Goal: Task Accomplishment & Management: Manage account settings

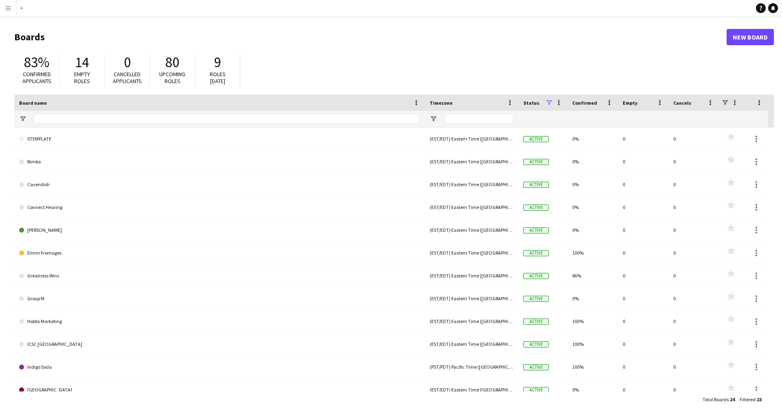
click at [6, 9] on app-icon "Menu" at bounding box center [8, 8] width 7 height 7
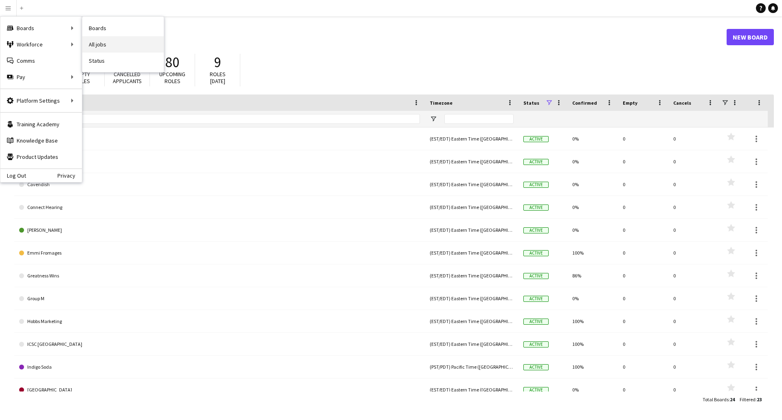
click at [106, 42] on link "All jobs" at bounding box center [122, 44] width 81 height 16
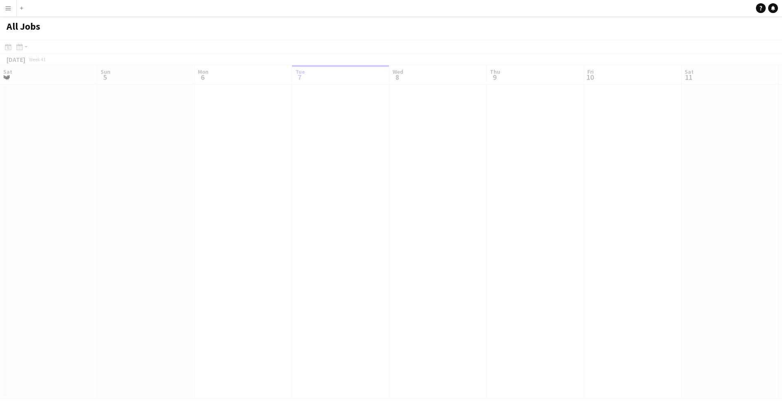
scroll to position [0, 195]
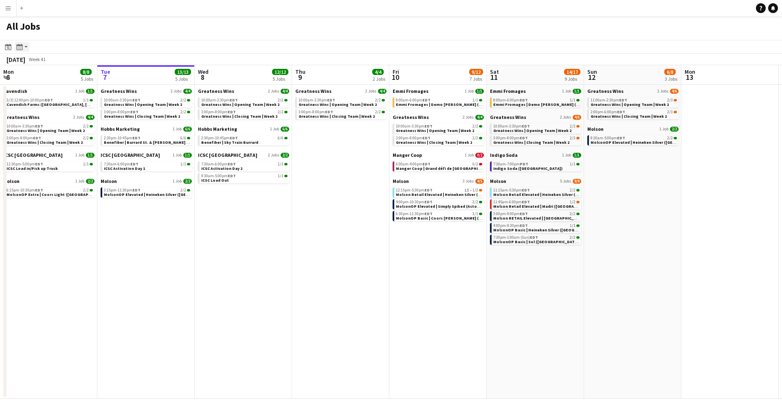
click at [19, 50] on icon at bounding box center [19, 47] width 6 height 7
click at [12, 46] on div "Date picker" at bounding box center [8, 47] width 10 height 10
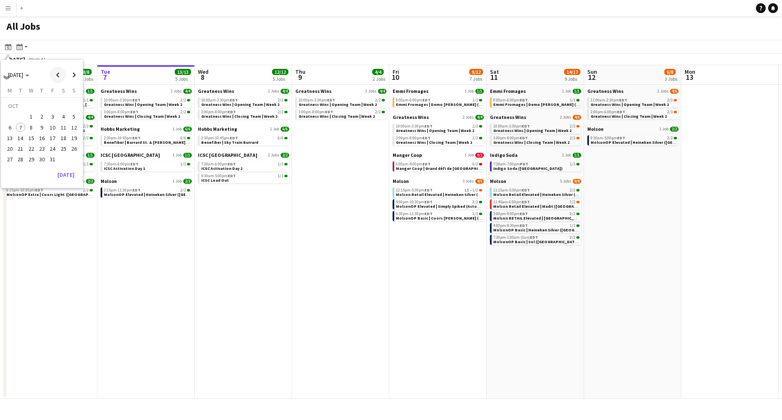
click at [57, 77] on span "Previous month" at bounding box center [58, 75] width 16 height 16
click at [7, 144] on button "22" at bounding box center [9, 148] width 11 height 11
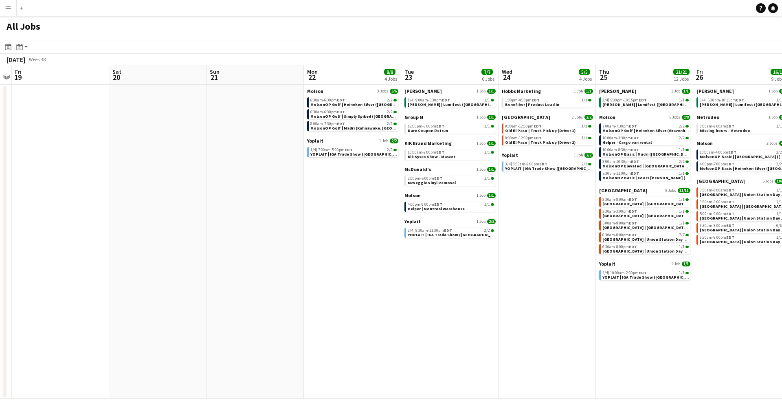
click at [29, 44] on div "Date picker SEP 2025 SEP 2025 Monday M Tuesday T Wednesday W Thursday T Friday …" at bounding box center [17, 47] width 28 height 10
click at [5, 75] on app-icon "Expand/collapse" at bounding box center [6, 77] width 7 height 8
click at [8, 79] on app-icon "Expand/collapse" at bounding box center [6, 77] width 8 height 7
click at [7, 14] on button "Menu" at bounding box center [8, 8] width 16 height 16
click at [4, 8] on button "Menu" at bounding box center [8, 8] width 16 height 16
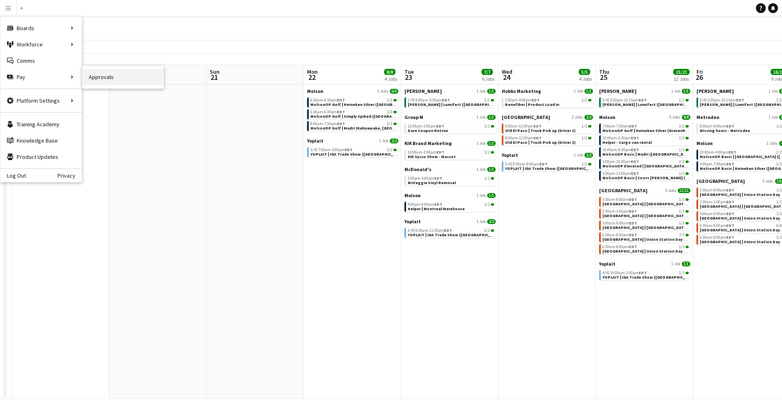
click at [98, 75] on link "Approvals" at bounding box center [122, 77] width 81 height 16
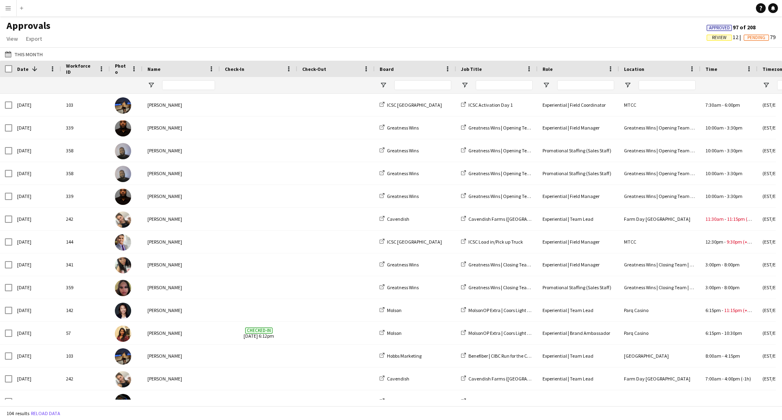
click at [721, 29] on span "Approved" at bounding box center [719, 27] width 21 height 5
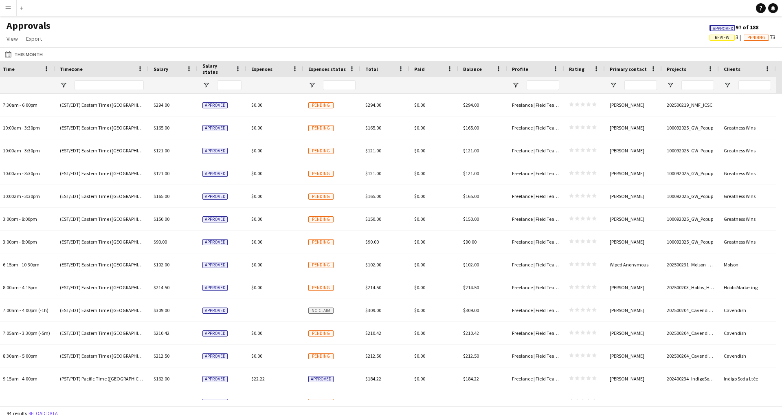
scroll to position [0, 434]
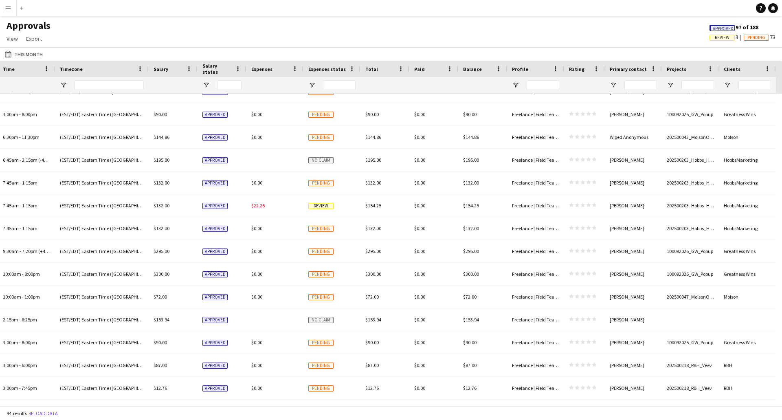
click at [772, 67] on div "Clients" at bounding box center [747, 69] width 57 height 16
click at [768, 67] on span at bounding box center [767, 68] width 7 height 7
click at [623, 37] on div "Approvals View Customise view Customise filters Reset Filters Reset View Reset …" at bounding box center [391, 34] width 782 height 28
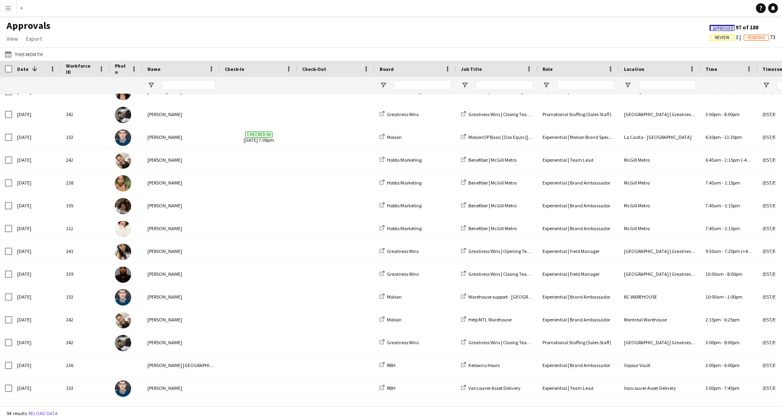
click at [15, 12] on button "Menu" at bounding box center [8, 8] width 16 height 16
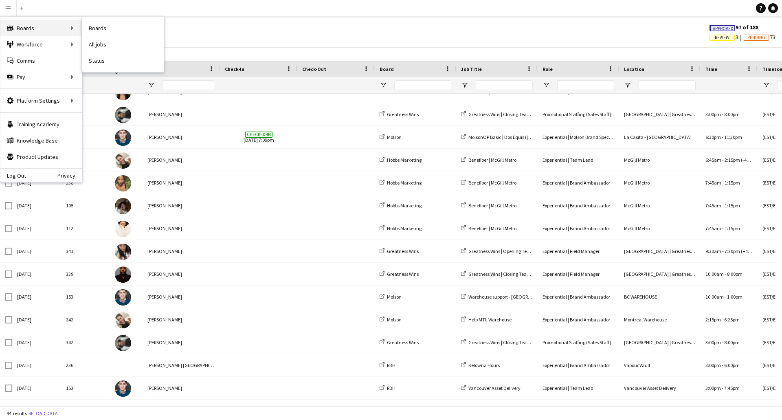
click at [35, 21] on div "Boards Boards" at bounding box center [40, 28] width 81 height 16
click at [65, 21] on div "Boards Boards" at bounding box center [40, 28] width 81 height 16
click at [62, 29] on div "Boards Boards" at bounding box center [40, 28] width 81 height 16
click at [115, 29] on link "Boards" at bounding box center [122, 28] width 81 height 16
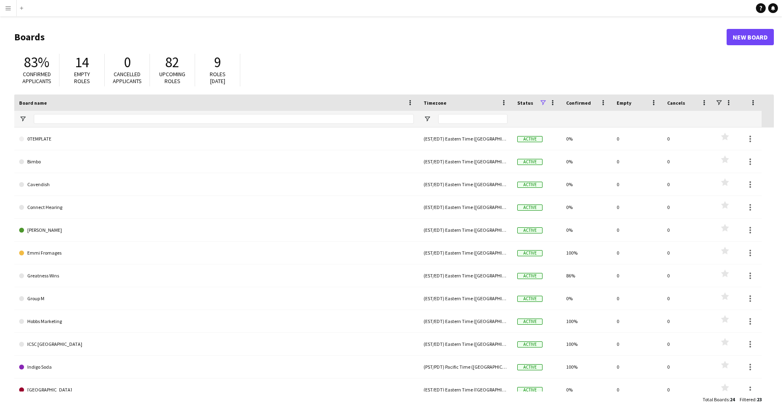
click at [543, 104] on span at bounding box center [542, 102] width 7 height 7
click at [542, 67] on div "83% Confirmed applicants 14 Empty roles 0 Cancelled applicants 82 Upcoming role…" at bounding box center [394, 72] width 760 height 45
click at [11, 6] on button "Menu" at bounding box center [8, 8] width 16 height 16
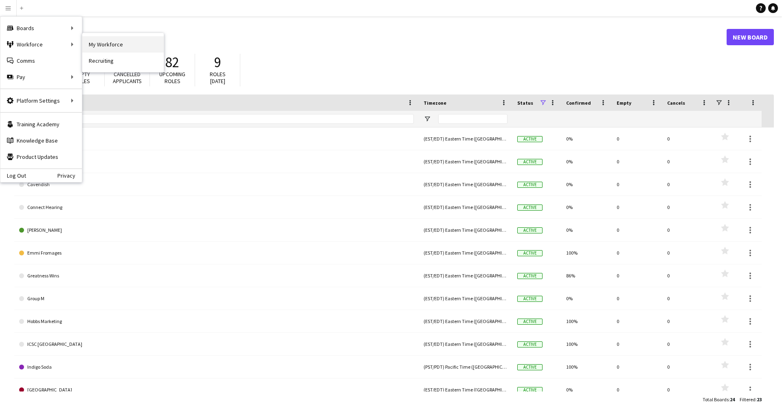
click at [111, 45] on link "My Workforce" at bounding box center [122, 44] width 81 height 16
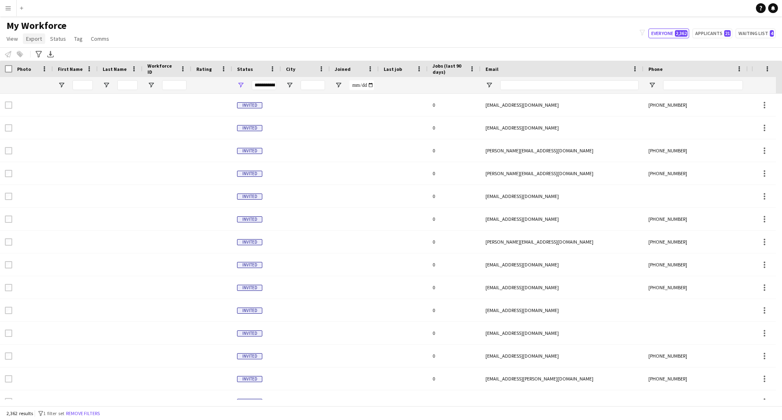
click at [34, 41] on span "Export" at bounding box center [34, 38] width 16 height 7
click at [286, 30] on div "My Workforce View Views Default view New view Update view Delete view Edit name…" at bounding box center [391, 34] width 782 height 28
click at [751, 33] on button "Waiting list 4" at bounding box center [756, 34] width 40 height 10
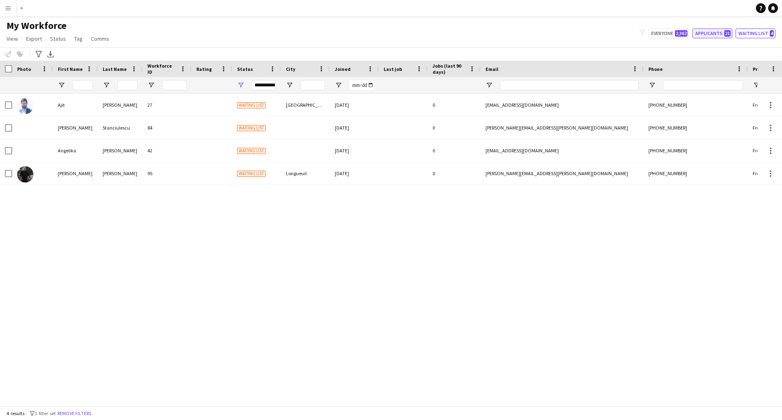
click at [710, 30] on button "Applicants 21" at bounding box center [713, 34] width 40 height 10
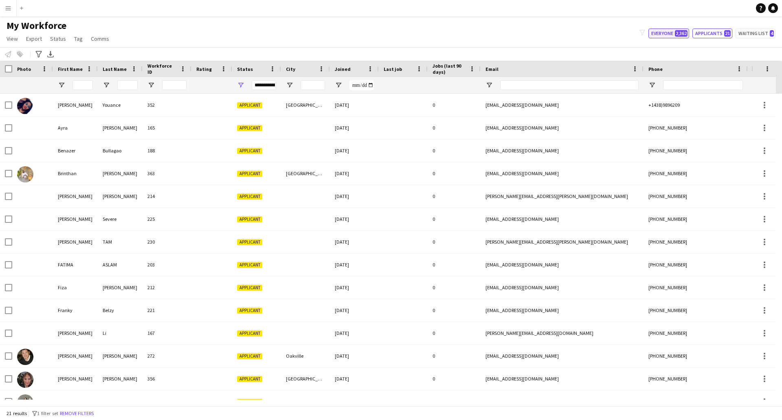
click at [659, 32] on button "Everyone 2,362" at bounding box center [669, 34] width 41 height 10
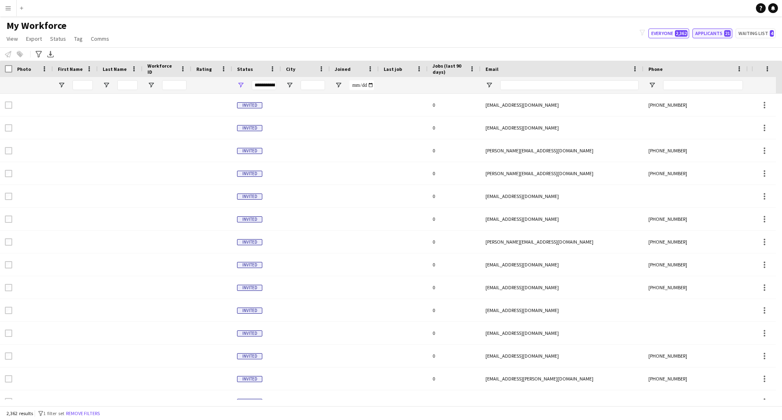
click at [724, 33] on button "Applicants 21" at bounding box center [713, 34] width 40 height 10
type input "**********"
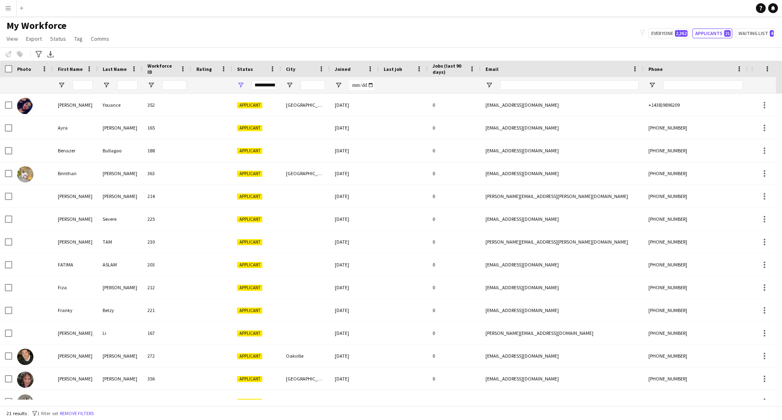
click at [5, 12] on button "Menu" at bounding box center [8, 8] width 16 height 16
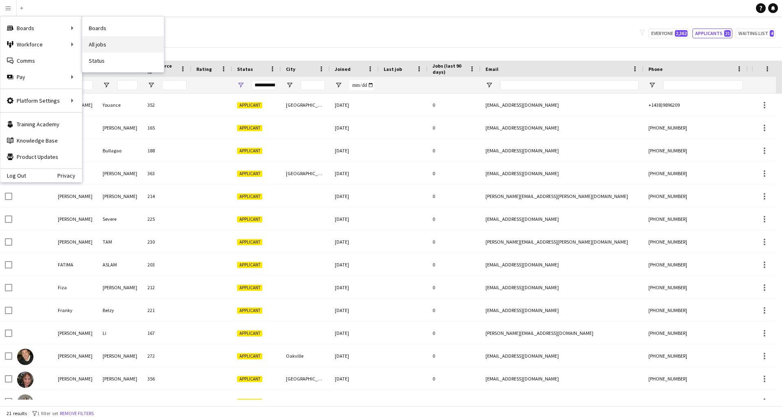
click at [101, 45] on link "All jobs" at bounding box center [122, 44] width 81 height 16
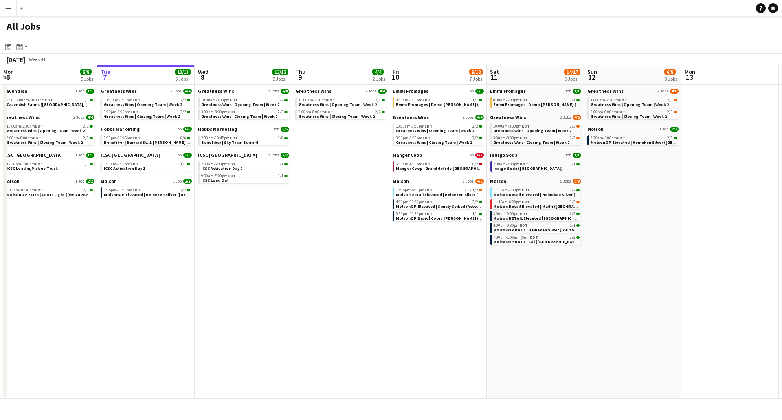
click at [2, 12] on button "Menu" at bounding box center [8, 8] width 16 height 16
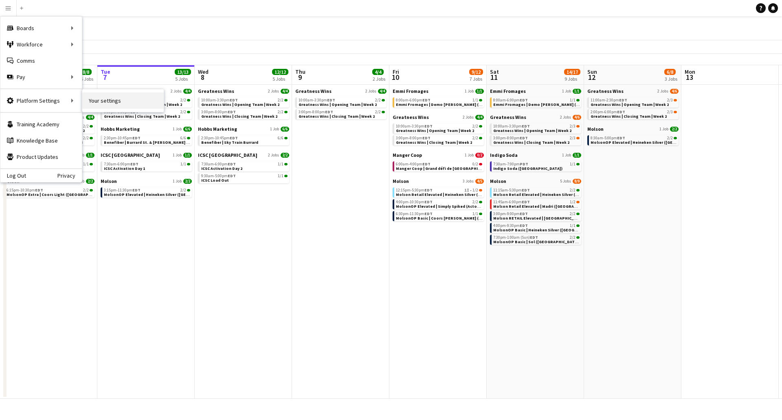
click at [95, 99] on link "Your settings" at bounding box center [122, 100] width 81 height 16
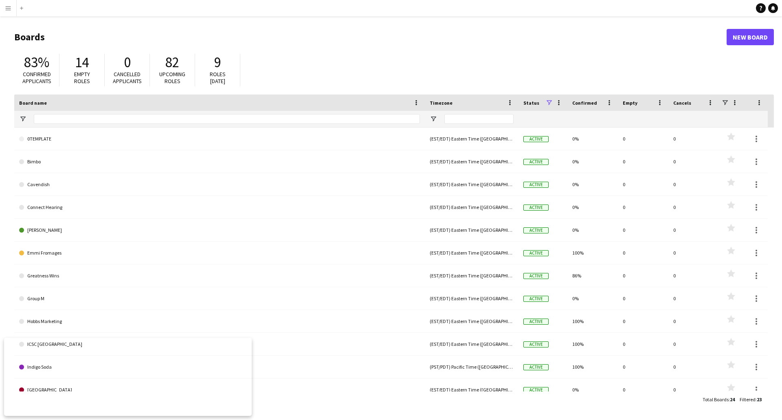
click at [617, 13] on app-navbar "Menu Boards Boards Boards All jobs Status Workforce Workforce My Workforce Recr…" at bounding box center [391, 8] width 782 height 16
click at [761, 32] on link "New Board" at bounding box center [750, 37] width 47 height 16
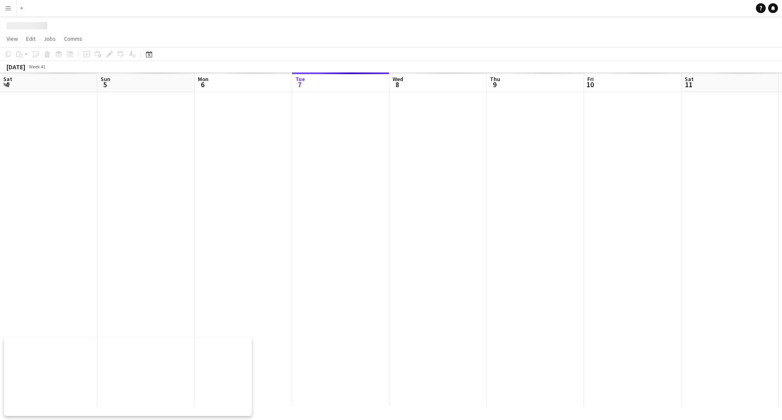
scroll to position [0, 195]
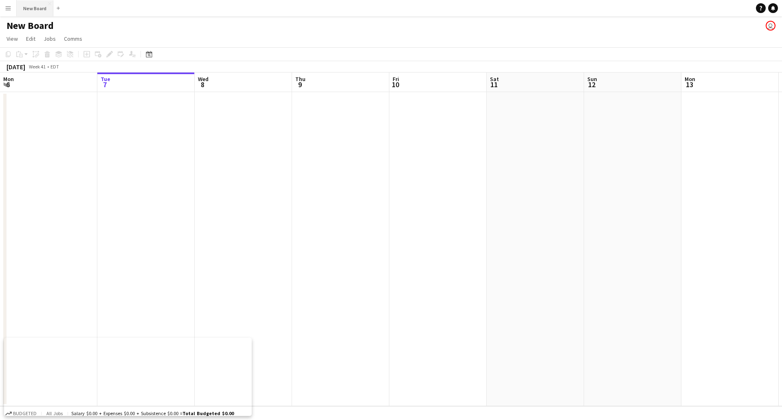
click at [38, 3] on button "New Board Close" at bounding box center [35, 8] width 37 height 16
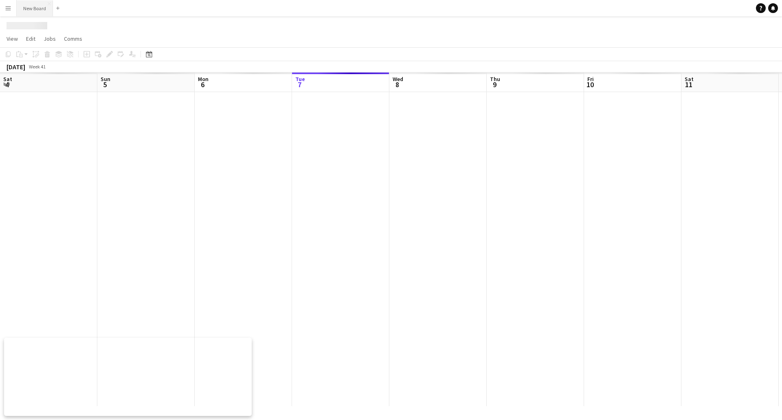
scroll to position [0, 195]
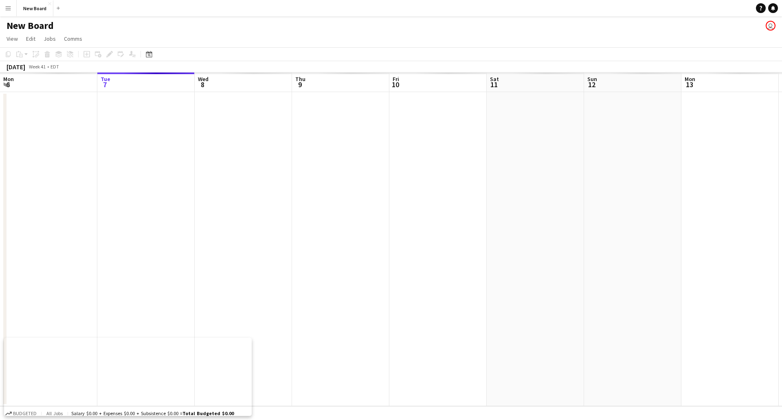
click at [12, 7] on button "Menu" at bounding box center [8, 8] width 16 height 16
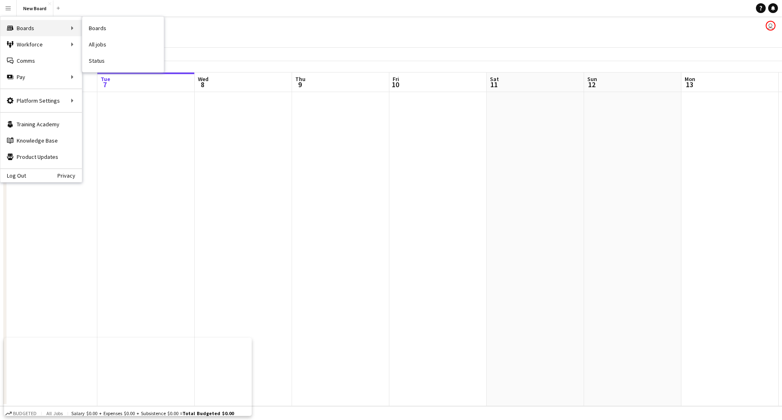
click at [18, 32] on div "Boards Boards" at bounding box center [40, 28] width 81 height 16
click at [104, 42] on link "My Workforce" at bounding box center [122, 44] width 81 height 16
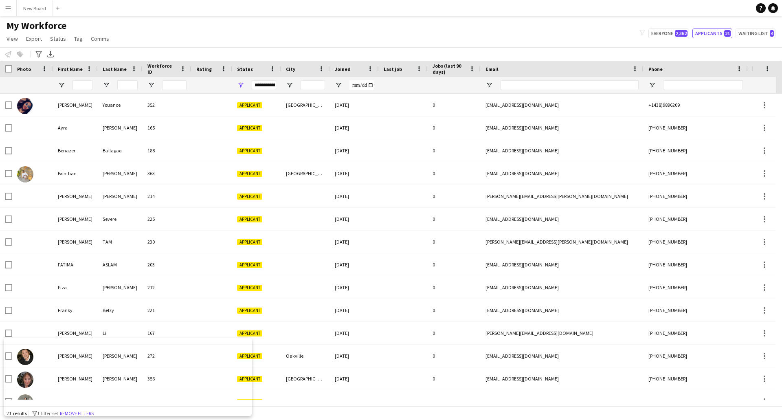
click at [4, 5] on button "Menu" at bounding box center [8, 8] width 16 height 16
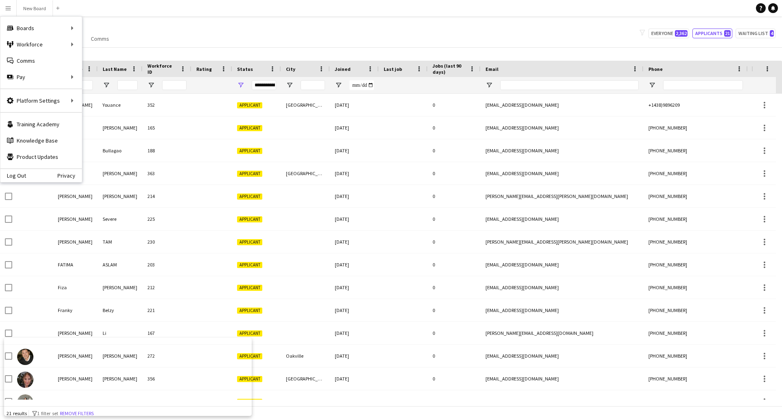
click at [449, 28] on div "My Workforce View Views Default view New view Update view Delete view Edit name…" at bounding box center [391, 34] width 782 height 28
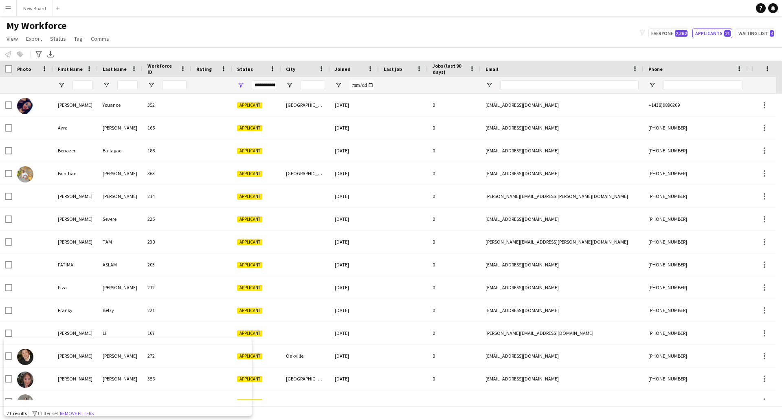
click at [11, 9] on app-icon "Menu" at bounding box center [8, 8] width 7 height 7
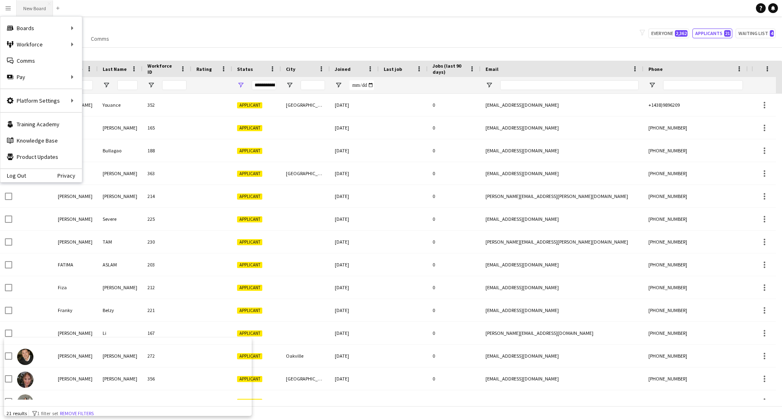
click at [28, 7] on button "New Board Close" at bounding box center [35, 8] width 36 height 16
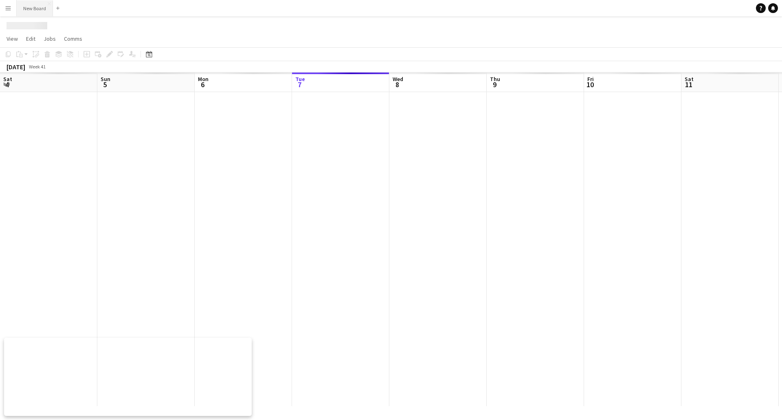
scroll to position [0, 195]
click at [28, 7] on button "New Board Close" at bounding box center [35, 8] width 36 height 16
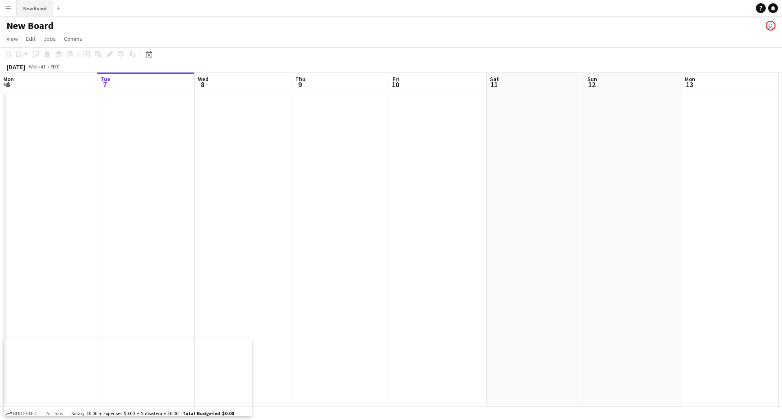
click at [28, 7] on button "New Board Close" at bounding box center [35, 8] width 37 height 16
click at [15, 40] on span "View" at bounding box center [12, 38] width 11 height 7
click at [24, 38] on link "Edit" at bounding box center [31, 38] width 16 height 11
click at [41, 39] on link "Jobs" at bounding box center [49, 38] width 19 height 11
click at [64, 39] on span "Comms" at bounding box center [73, 38] width 18 height 7
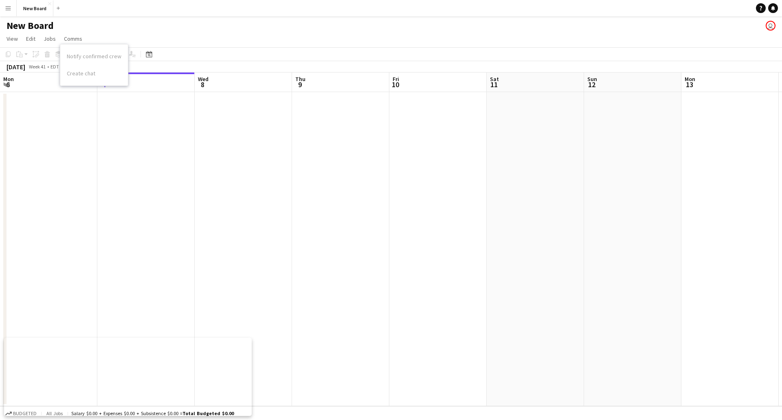
click at [761, 27] on div "New Board user" at bounding box center [391, 23] width 782 height 15
click at [42, 4] on button "New Board Close" at bounding box center [35, 8] width 37 height 16
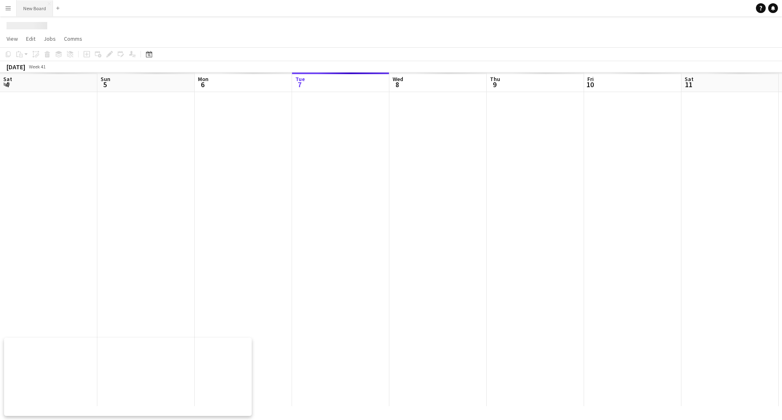
click at [42, 4] on button "New Board Close" at bounding box center [35, 8] width 36 height 16
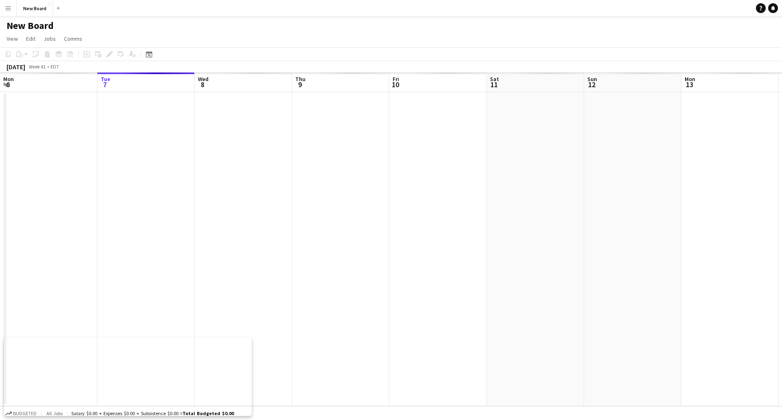
click at [7, 6] on app-icon "Menu" at bounding box center [8, 8] width 7 height 7
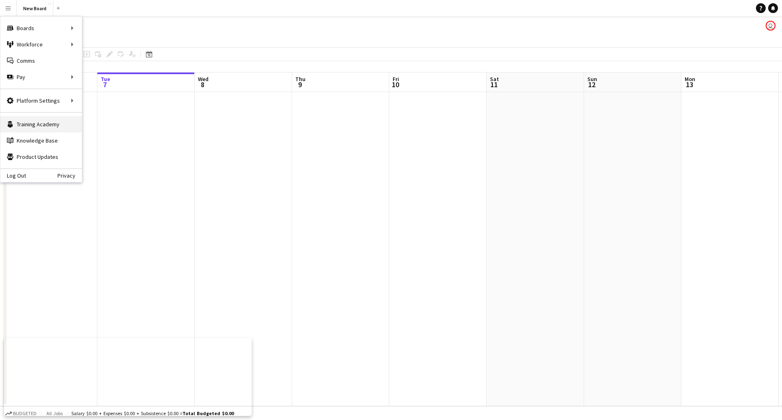
click at [53, 125] on link "Training Academy Training Academy" at bounding box center [40, 124] width 81 height 16
click at [101, 23] on link "Boards" at bounding box center [122, 28] width 81 height 16
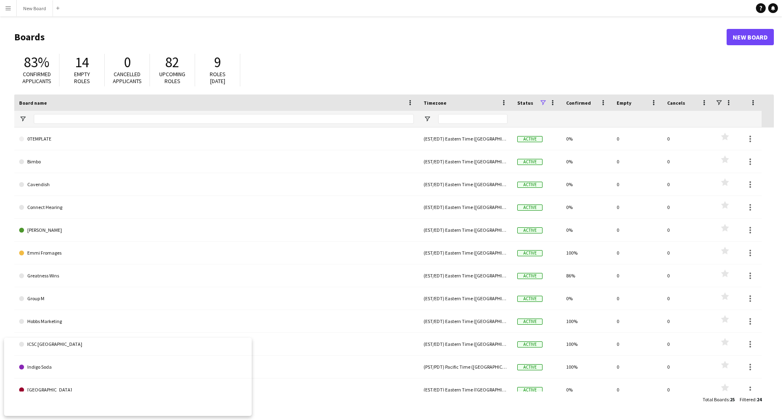
click at [724, 99] on div at bounding box center [725, 103] width 15 height 16
click at [722, 99] on span at bounding box center [718, 102] width 7 height 7
click at [347, 65] on div "83% Confirmed applicants 14 Empty roles 0 Cancelled applicants 82 Upcoming role…" at bounding box center [394, 72] width 760 height 45
click at [15, 73] on div "83% Confirmed applicants" at bounding box center [36, 70] width 45 height 33
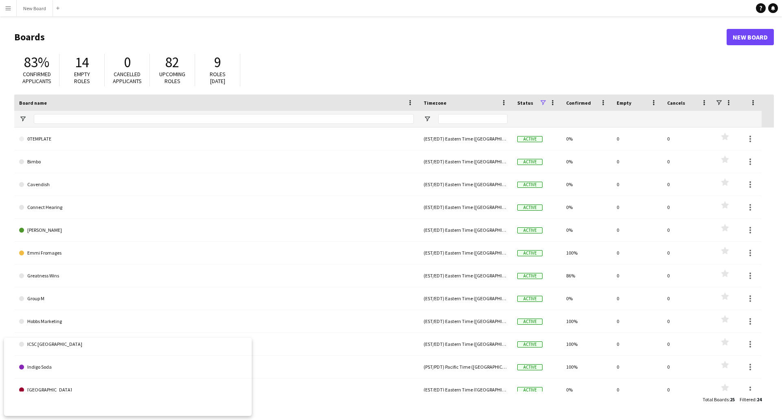
click at [10, 12] on button "Menu" at bounding box center [8, 8] width 16 height 16
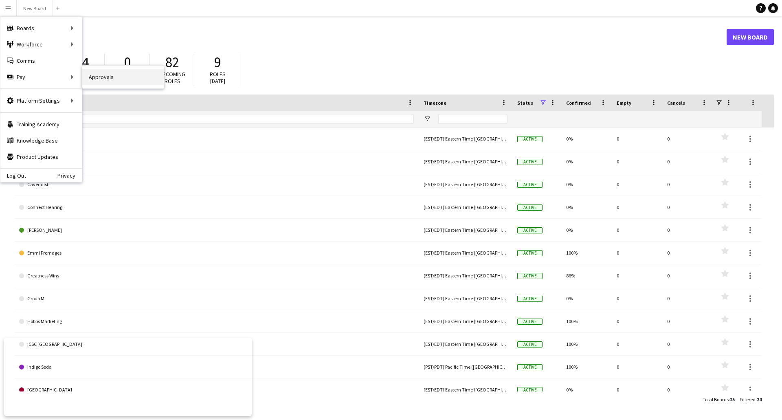
click at [97, 79] on link "Approvals" at bounding box center [122, 77] width 81 height 16
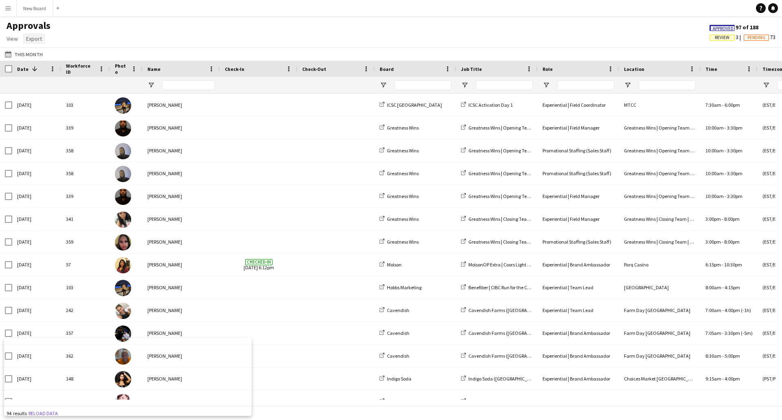
click at [29, 40] on span "Export" at bounding box center [34, 38] width 16 height 7
click at [73, 39] on div "Approvals View Customise view Customise filters Reset Filters Reset View Reset …" at bounding box center [391, 34] width 782 height 28
click at [23, 53] on button "This Month This Month" at bounding box center [23, 54] width 41 height 10
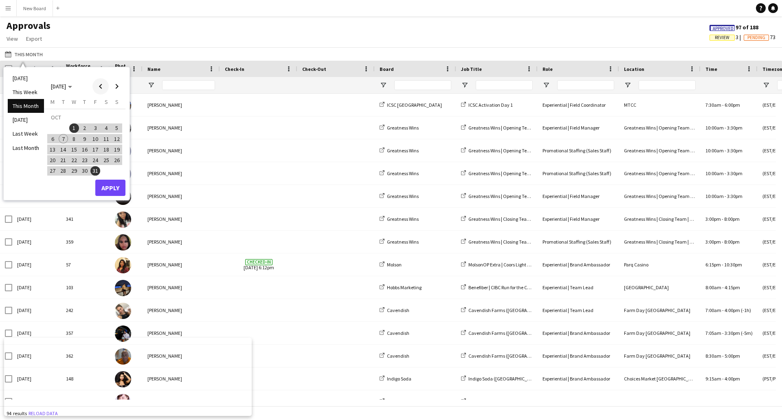
click at [101, 83] on span "Previous month" at bounding box center [100, 86] width 16 height 16
click at [56, 161] on span "22" at bounding box center [53, 160] width 10 height 10
click at [120, 87] on span "Next month" at bounding box center [117, 86] width 16 height 16
click at [105, 88] on span "Previous month" at bounding box center [100, 86] width 16 height 16
click at [114, 88] on span "Next month" at bounding box center [117, 86] width 16 height 16
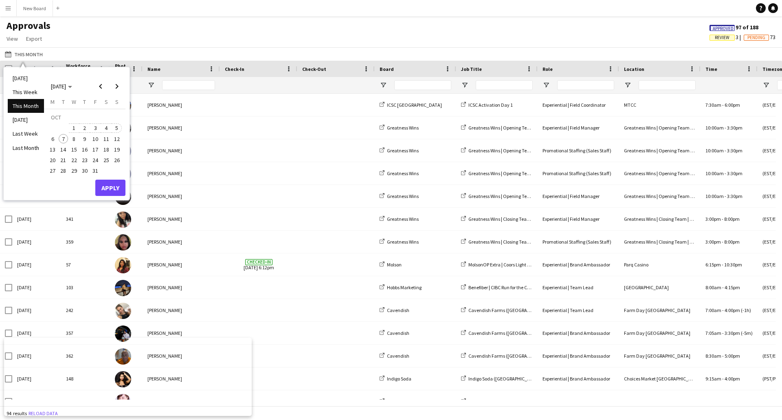
click at [114, 132] on button "5" at bounding box center [117, 128] width 11 height 11
click at [102, 191] on button "Apply" at bounding box center [110, 188] width 30 height 16
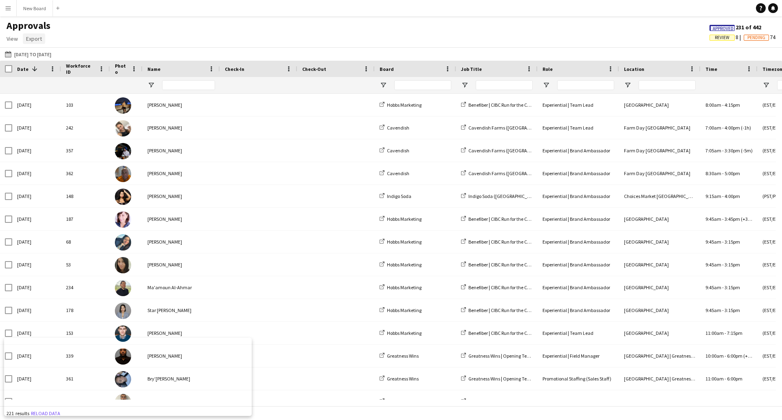
click at [33, 36] on span "Export" at bounding box center [34, 38] width 16 height 7
click at [50, 71] on span "Export as CSV" at bounding box center [46, 73] width 33 height 7
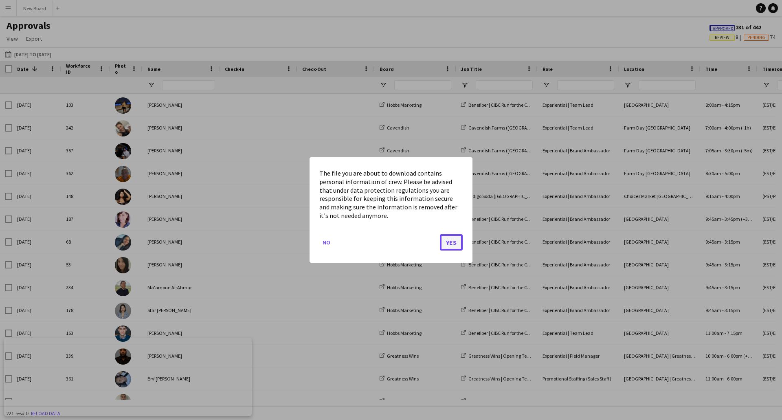
click at [445, 246] on button "Yes" at bounding box center [451, 242] width 23 height 16
